Goal: Find specific page/section: Find specific page/section

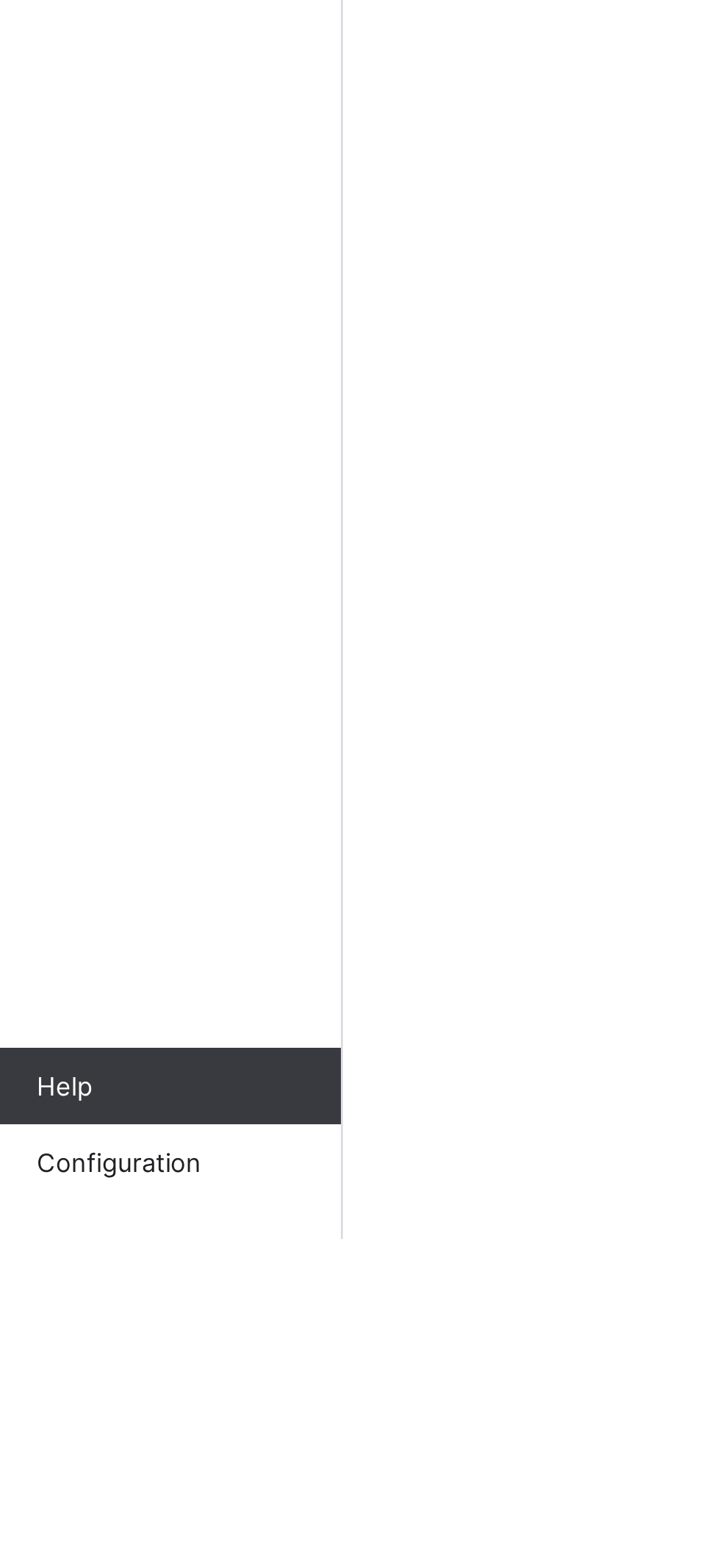
click at [103, 1541] on span "Configuration" at bounding box center [117, 1538] width 117 height 12
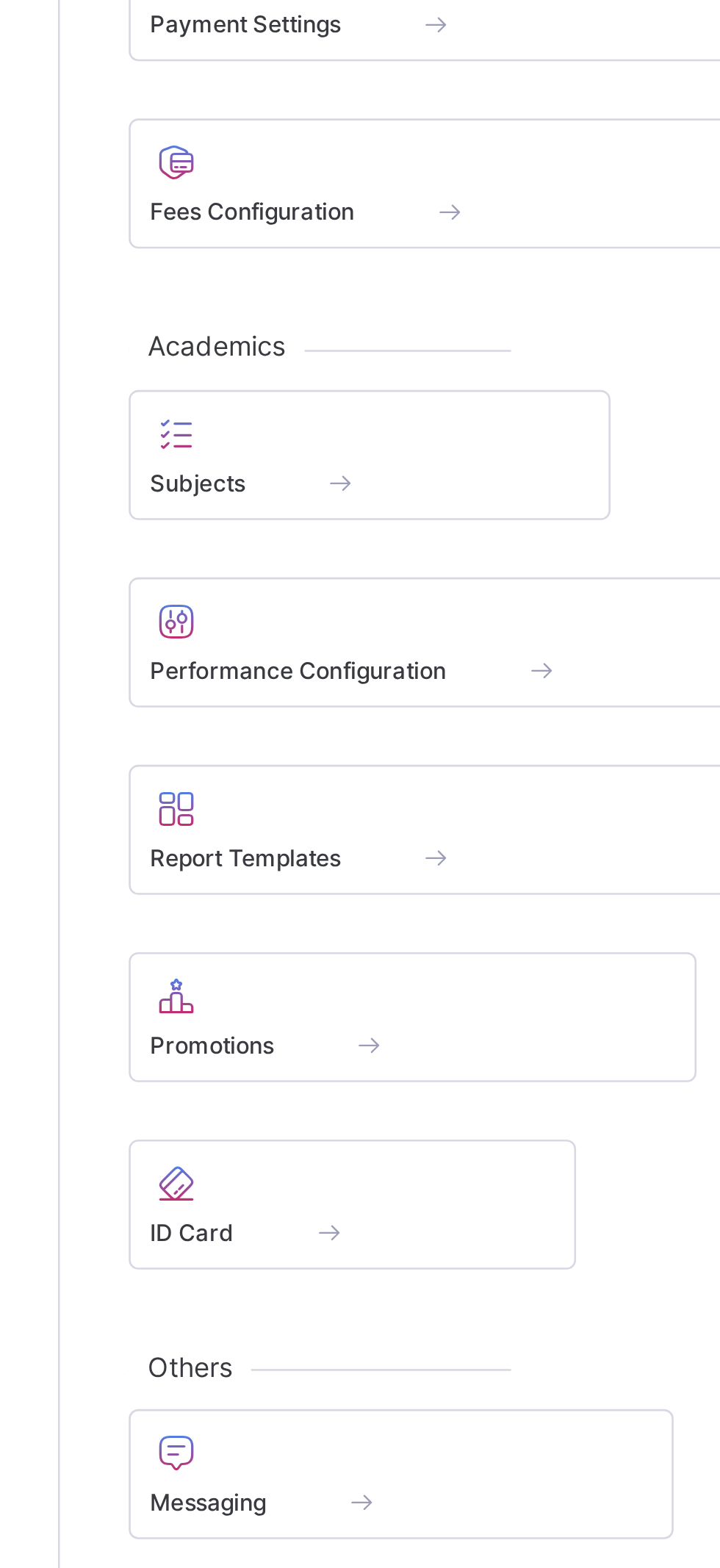
click at [300, 864] on span at bounding box center [295, 867] width 15 height 13
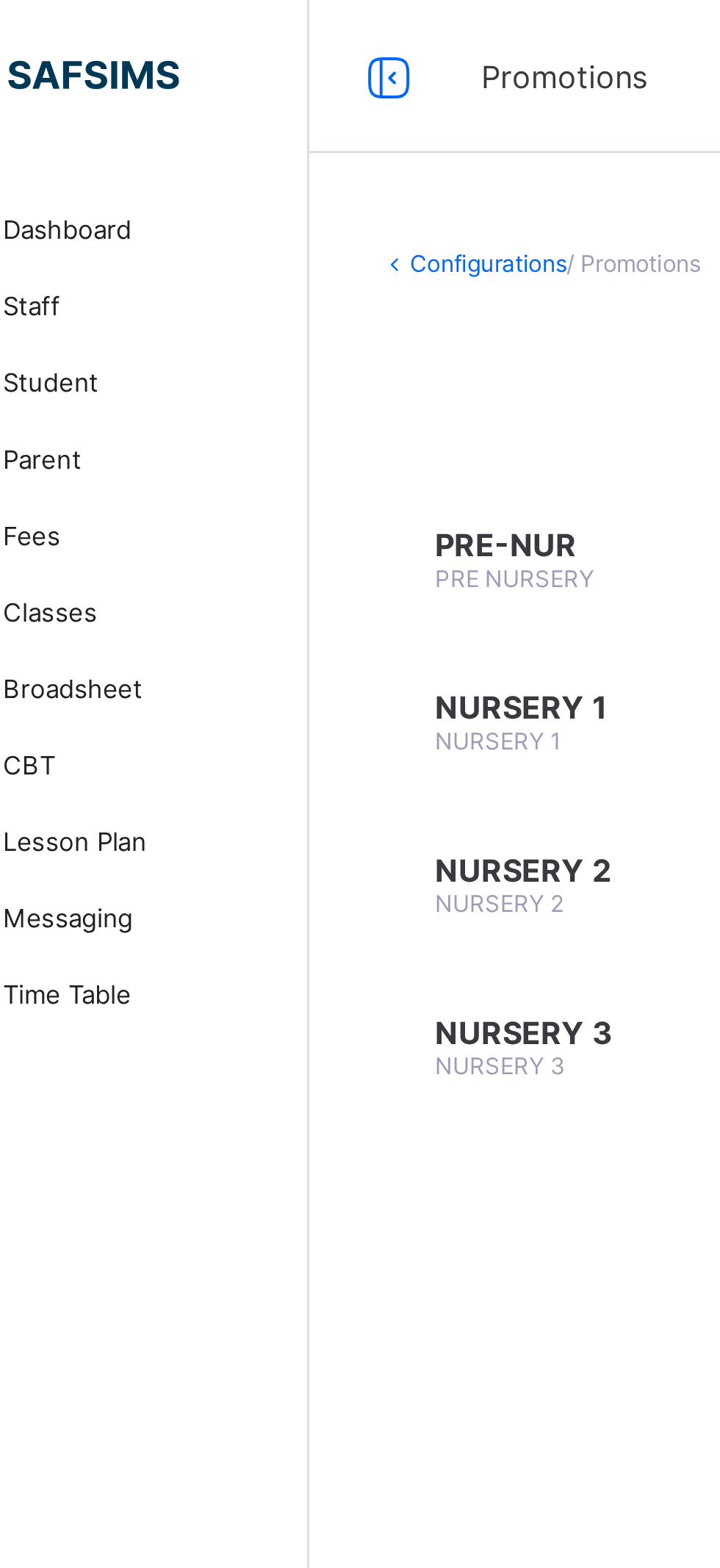
click at [210, 31] on icon at bounding box center [207, 29] width 25 height 21
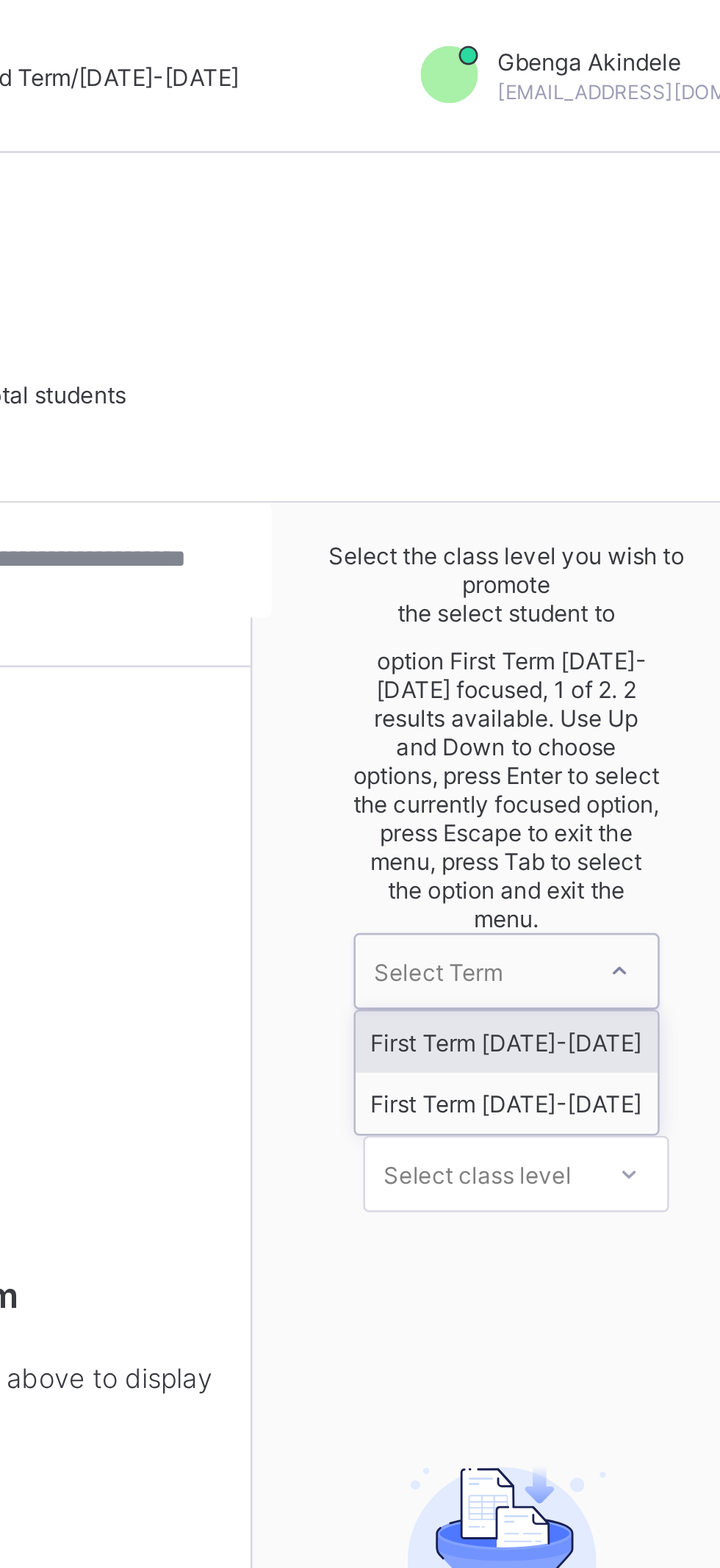
click at [627, 412] on div "First Term [DATE]-[DATE]" at bounding box center [595, 424] width 116 height 24
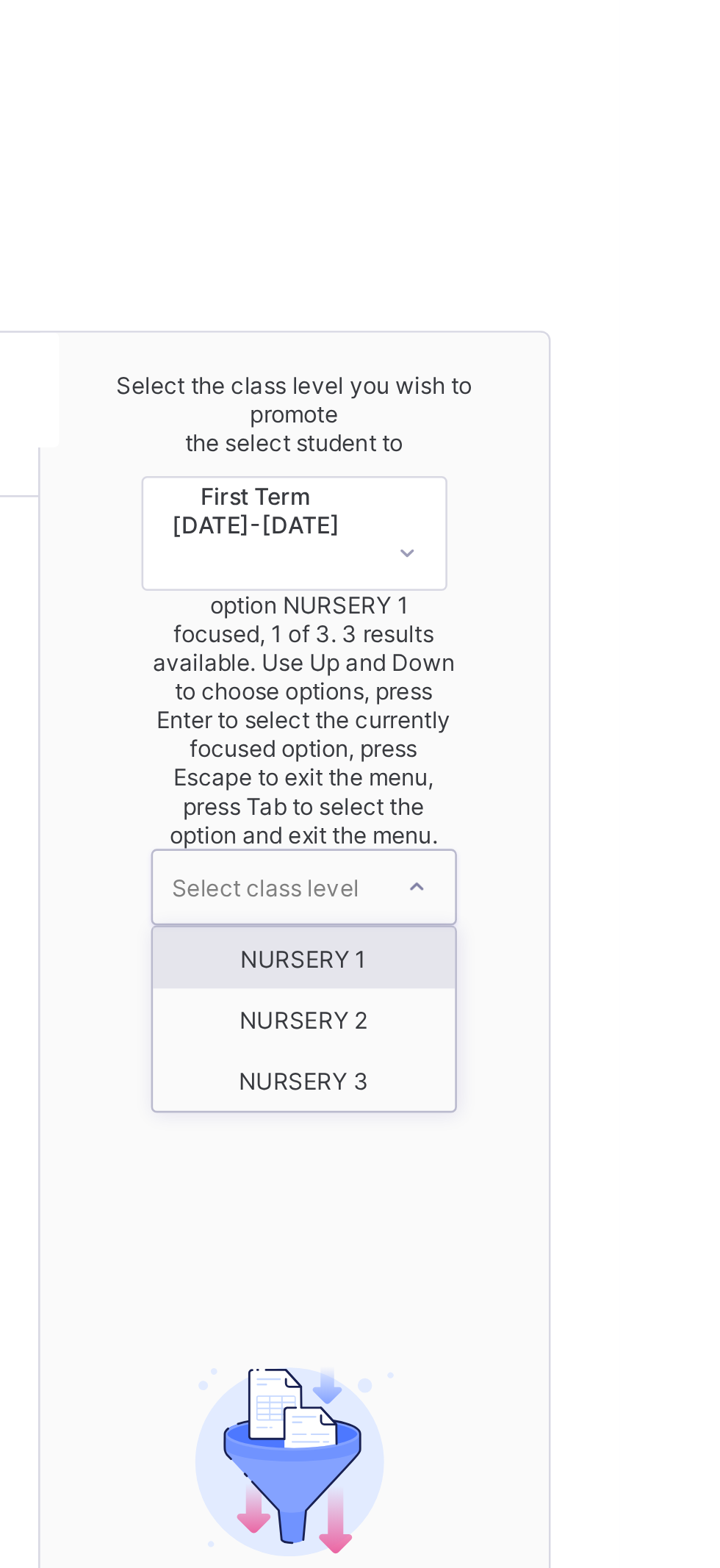
click at [619, 421] on div "NURSERY 1" at bounding box center [599, 433] width 116 height 24
